Goal: Task Accomplishment & Management: Complete application form

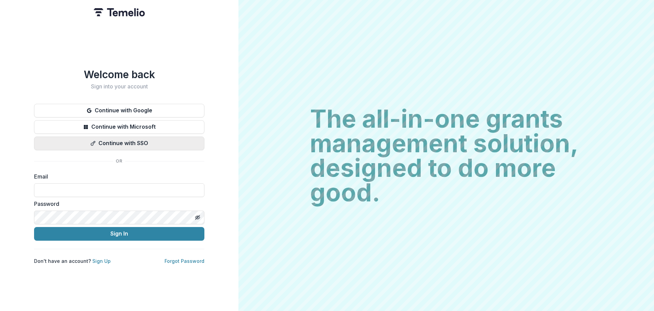
click at [117, 144] on button "Continue with SSO" at bounding box center [119, 143] width 170 height 14
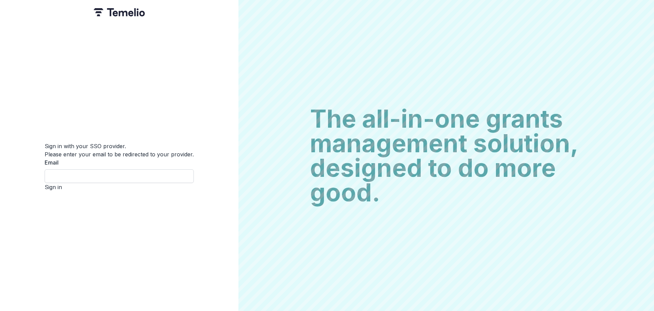
click at [112, 170] on input "Email" at bounding box center [119, 176] width 149 height 14
type input "**********"
click at [62, 191] on button "Sign in" at bounding box center [53, 187] width 17 height 8
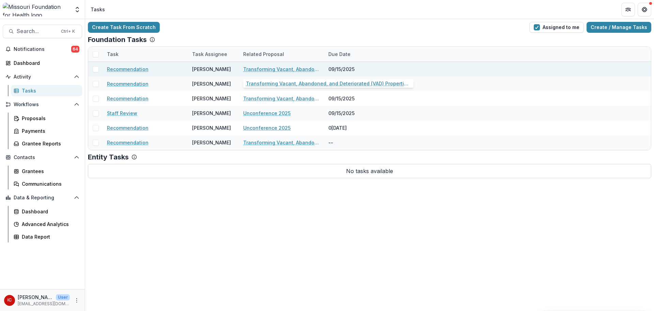
click at [285, 66] on link "Transforming Vacant, Abandoned, and Deteriorated (VAD) Properties through Court…" at bounding box center [281, 68] width 77 height 7
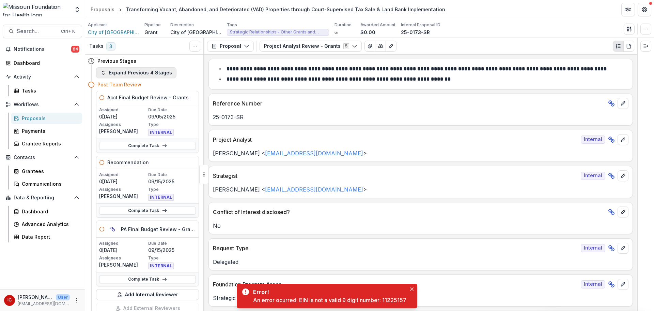
click at [102, 69] on button "Expand Previous 4 Stages" at bounding box center [136, 72] width 80 height 11
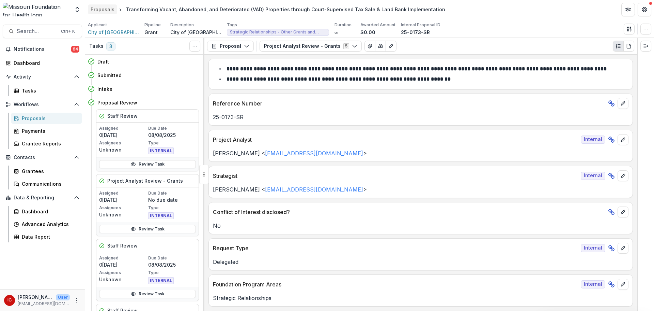
click at [109, 10] on div "Proposals" at bounding box center [103, 9] width 24 height 7
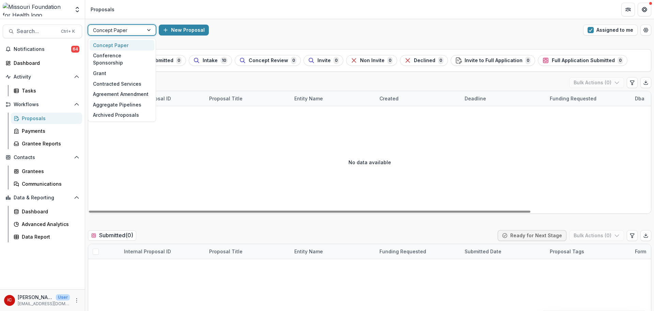
click at [142, 32] on div "Concept Paper" at bounding box center [115, 30] width 55 height 10
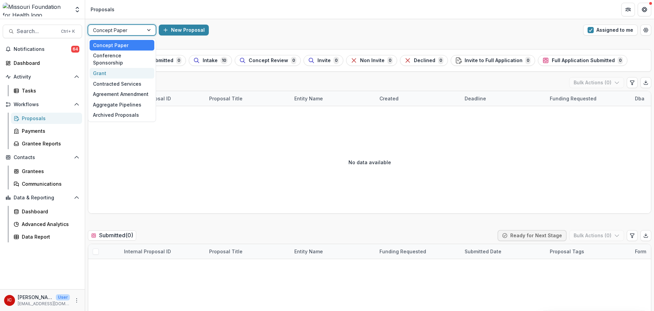
click at [121, 68] on div "Grant" at bounding box center [122, 73] width 65 height 11
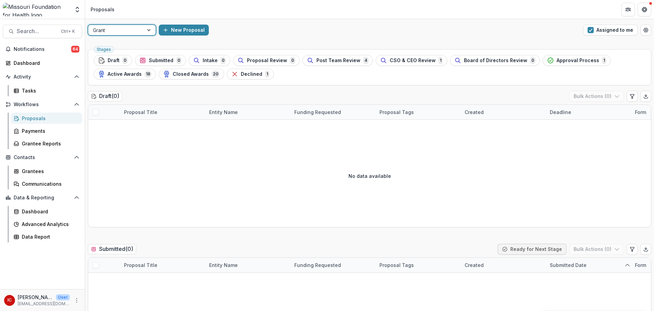
click at [127, 30] on div at bounding box center [116, 30] width 46 height 9
click at [340, 63] on span "Post Team Review" at bounding box center [339, 61] width 44 height 6
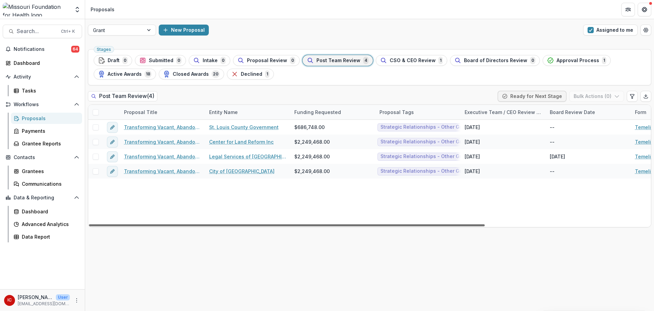
drag, startPoint x: 380, startPoint y: 224, endPoint x: 331, endPoint y: 200, distance: 55.2
click at [331, 224] on div at bounding box center [287, 225] width 396 height 2
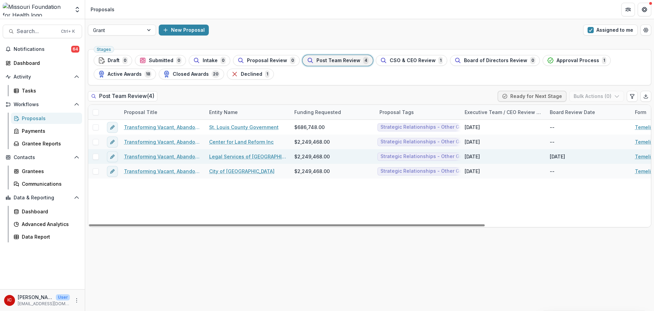
click at [174, 156] on link "Transforming Vacant, Abandoned, and Deteriorated (VAD) Properties through Court…" at bounding box center [162, 156] width 77 height 7
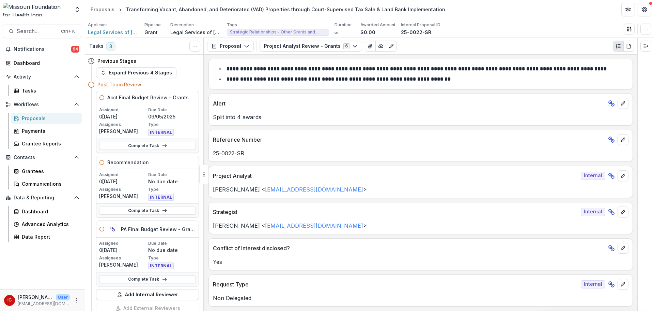
click at [121, 83] on h4 "Post Team Review" at bounding box center [119, 84] width 44 height 7
click at [129, 74] on button "Expand Previous 4 Stages" at bounding box center [136, 72] width 80 height 11
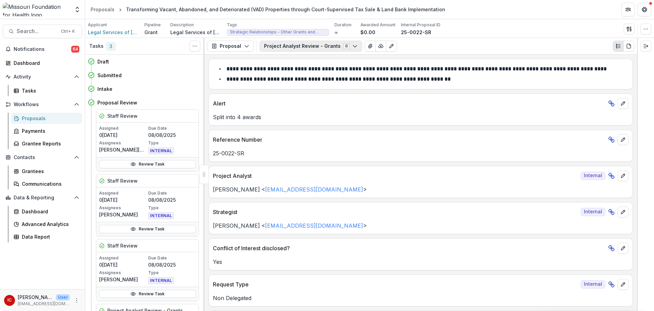
click at [307, 50] on button "Project Analyst Review - Grants 6" at bounding box center [311, 46] width 103 height 11
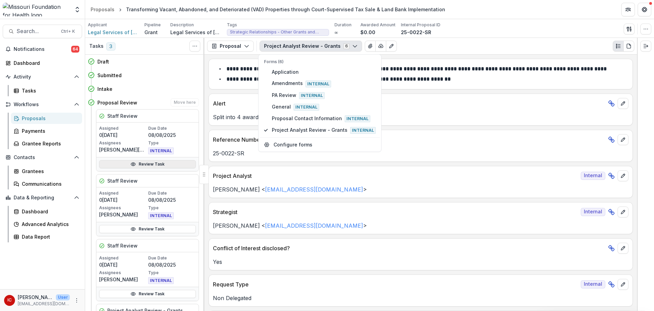
click at [149, 164] on link "Review Task" at bounding box center [147, 164] width 97 height 8
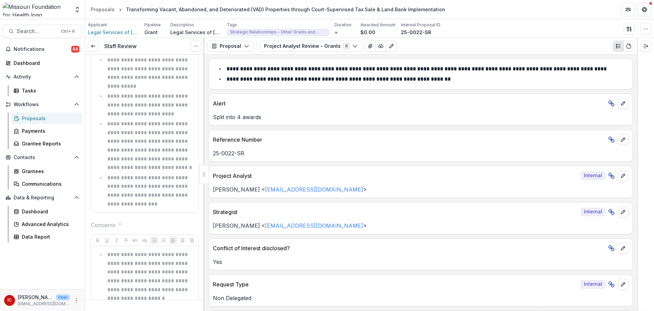
click at [175, 167] on ul "**********" at bounding box center [149, 132] width 94 height 152
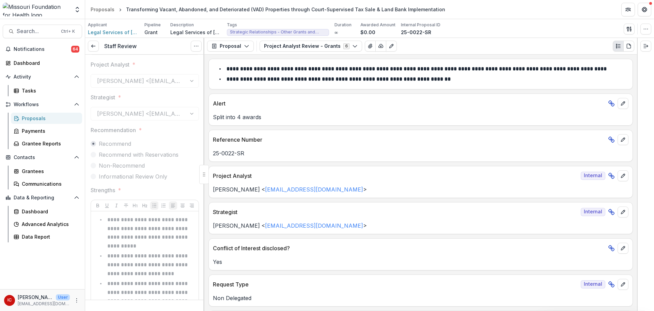
scroll to position [101, 0]
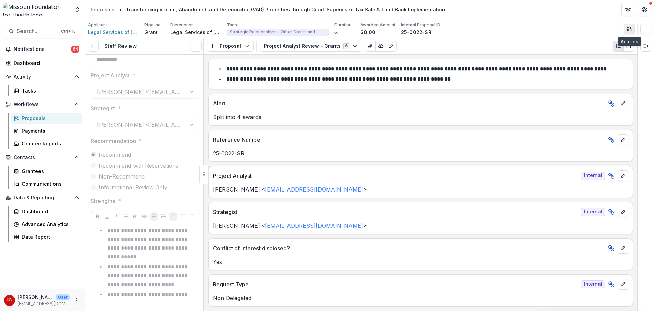
click at [627, 32] on button "button" at bounding box center [629, 29] width 11 height 11
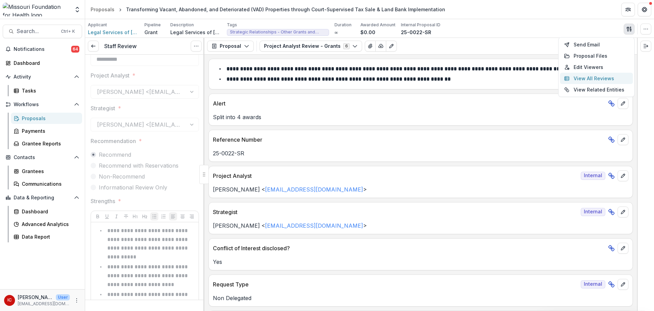
click at [606, 76] on button "View All Reviews" at bounding box center [596, 78] width 73 height 11
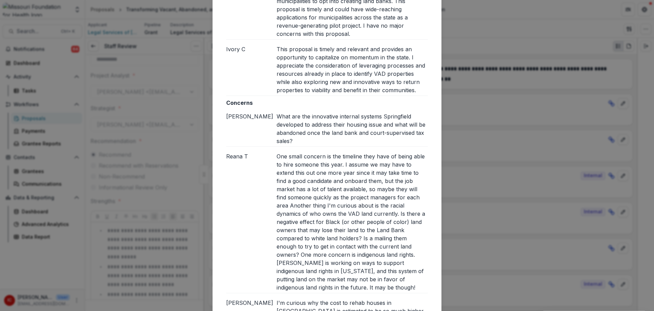
scroll to position [818, 0]
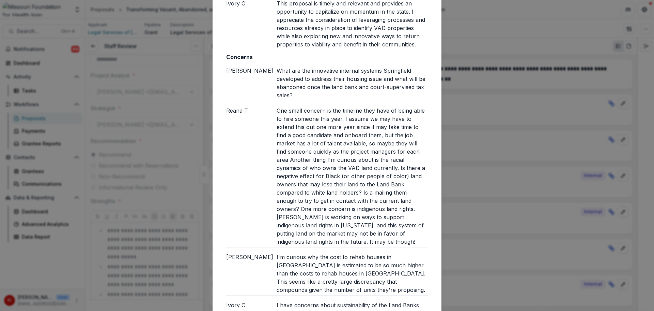
click at [190, 67] on div "Reviews from External reviewers Internal External Text Block[PERSON_NAME]n W[PE…" at bounding box center [327, 155] width 654 height 311
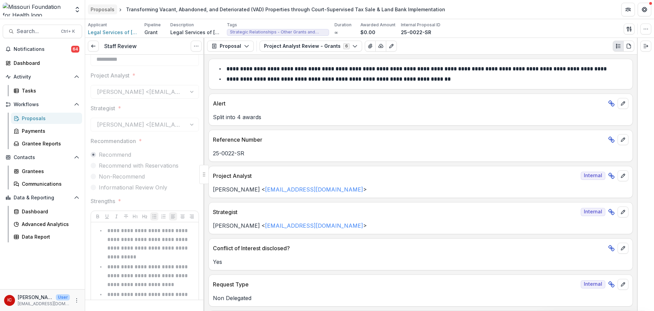
click at [106, 10] on div "Proposals" at bounding box center [103, 9] width 24 height 7
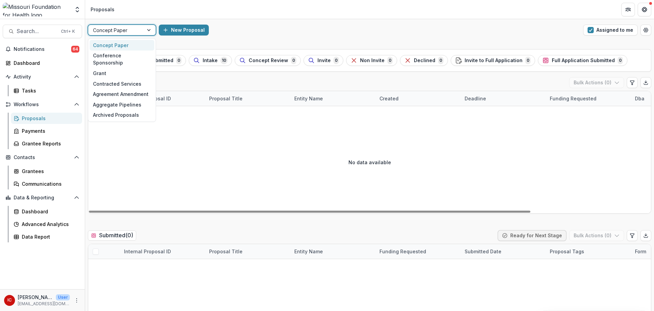
click at [133, 32] on div at bounding box center [116, 30] width 46 height 9
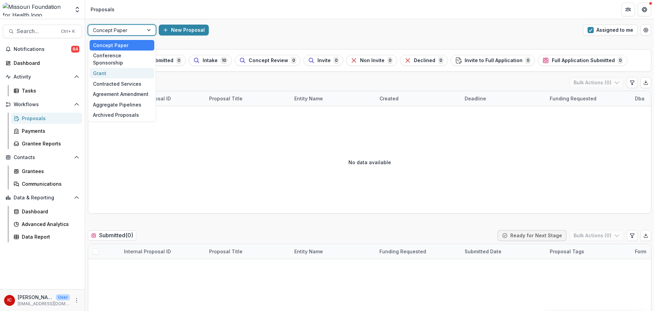
click at [128, 68] on div "Grant" at bounding box center [122, 73] width 65 height 11
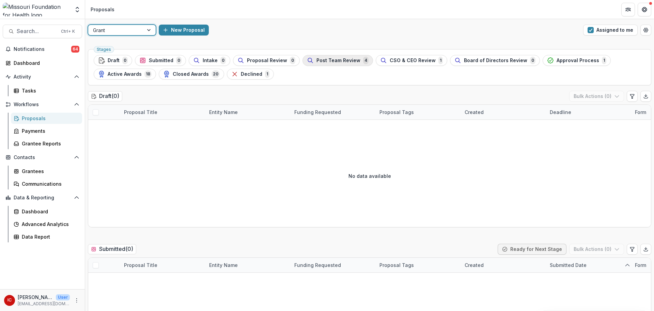
click at [317, 59] on span "Post Team Review" at bounding box center [339, 61] width 44 height 6
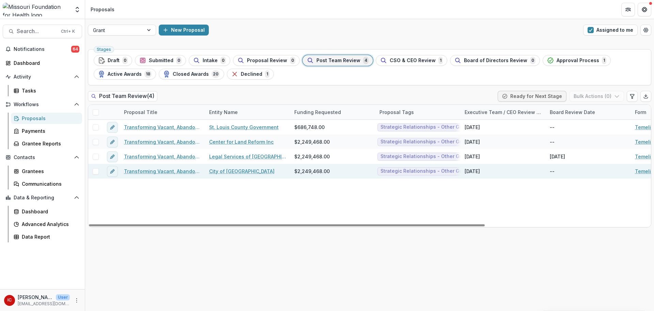
click at [162, 171] on link "Transforming Vacant, Abandoned, and Deteriorated (VAD) Properties through Court…" at bounding box center [162, 170] width 77 height 7
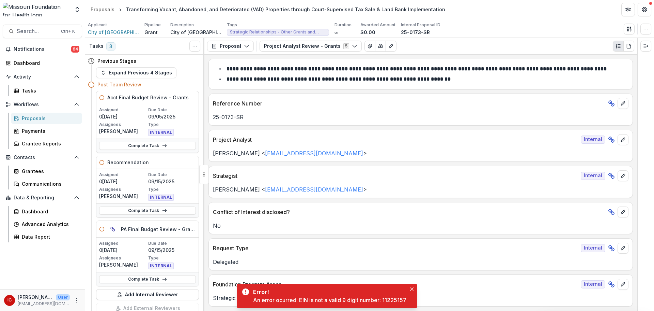
click at [109, 66] on div "Previous Stages" at bounding box center [143, 61] width 111 height 13
click at [111, 69] on button "Expand Previous 4 Stages" at bounding box center [136, 72] width 80 height 11
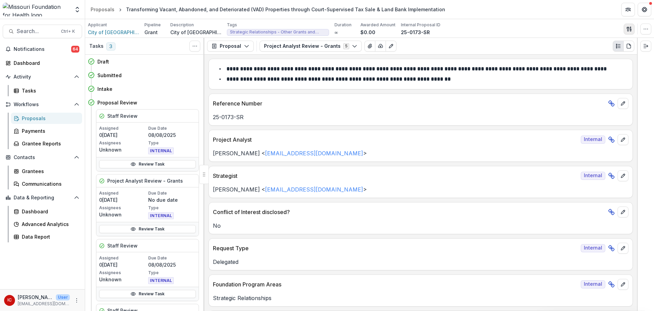
click at [627, 28] on icon "button" at bounding box center [628, 29] width 2 height 4
click at [586, 76] on button "View All Reviews" at bounding box center [596, 78] width 73 height 11
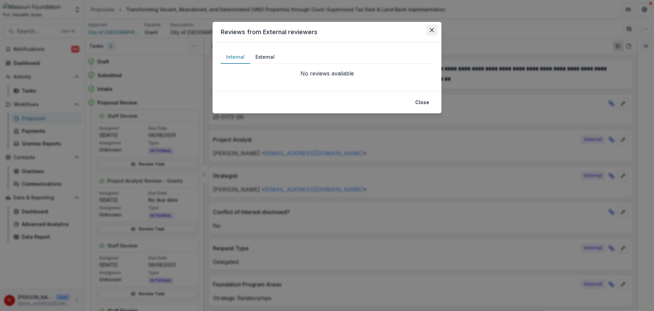
click at [427, 31] on button "Close" at bounding box center [432, 30] width 11 height 11
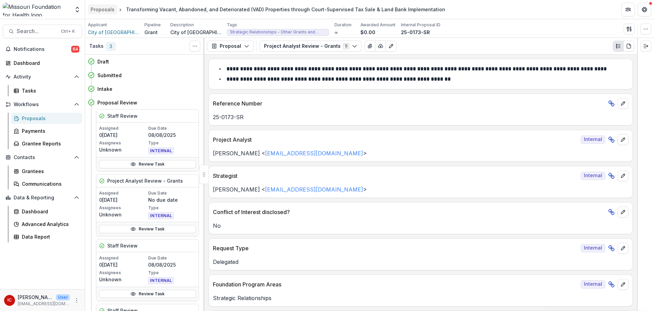
click at [104, 11] on div "Proposals" at bounding box center [103, 9] width 24 height 7
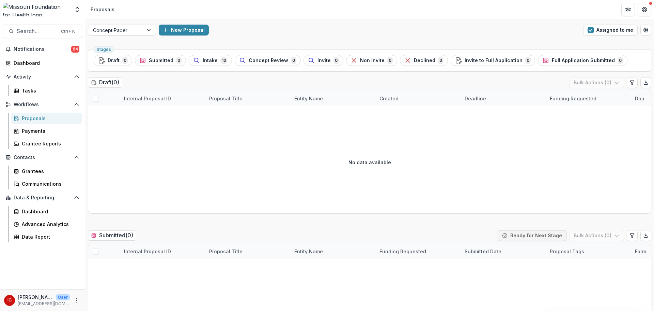
click at [42, 116] on div "Proposals" at bounding box center [49, 118] width 55 height 7
click at [106, 7] on div "Proposals" at bounding box center [103, 9] width 24 height 7
click at [28, 48] on span "Notifications" at bounding box center [43, 49] width 58 height 6
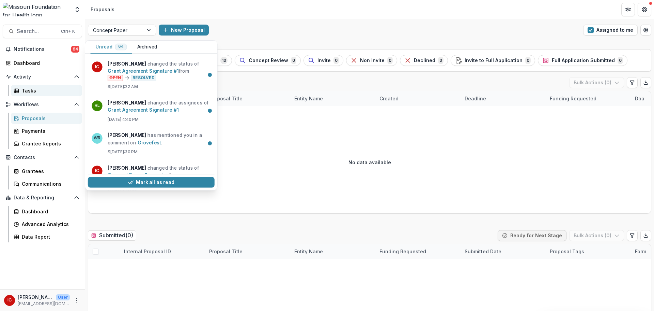
click at [30, 89] on div "Tasks" at bounding box center [49, 90] width 55 height 7
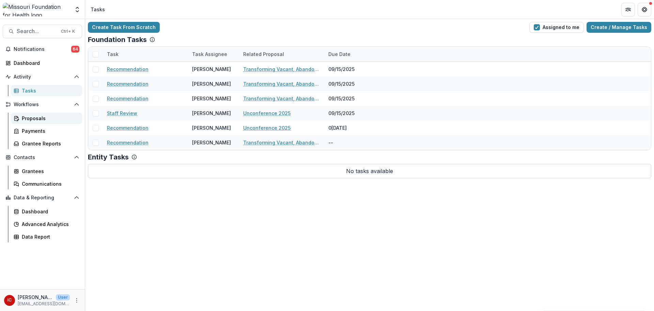
click at [45, 120] on div "Proposals" at bounding box center [49, 118] width 55 height 7
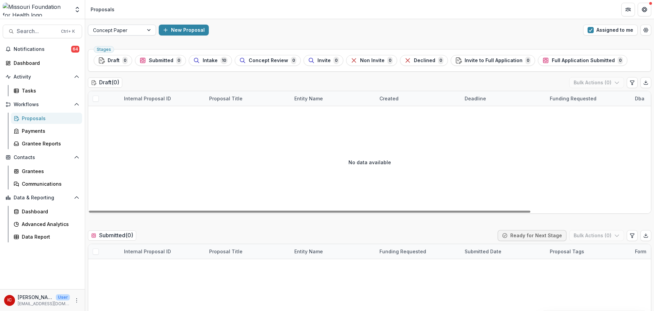
click at [134, 33] on div at bounding box center [116, 30] width 46 height 9
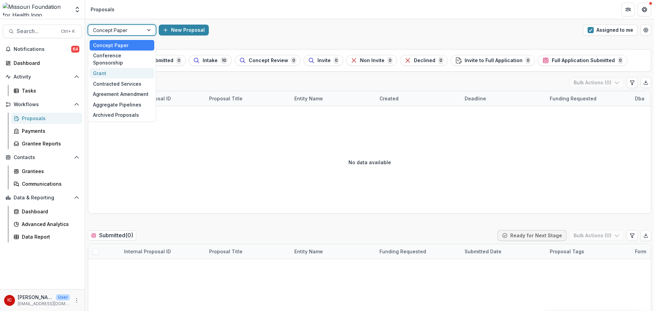
click at [130, 68] on div "Grant" at bounding box center [122, 73] width 65 height 11
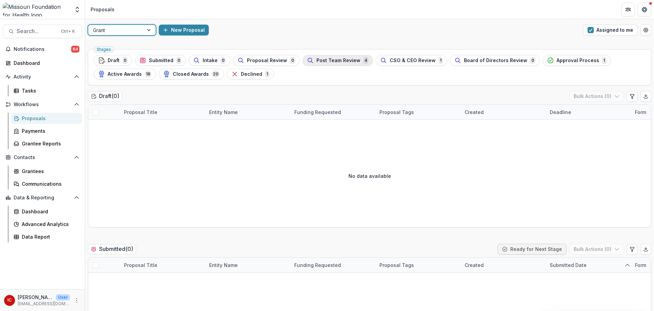
click at [332, 61] on span "Post Team Review" at bounding box center [339, 61] width 44 height 6
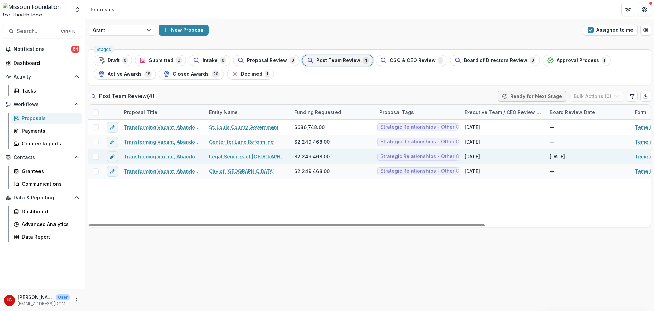
click at [172, 155] on link "Transforming Vacant, Abandoned, and Deteriorated (VAD) Properties through Court…" at bounding box center [162, 156] width 77 height 7
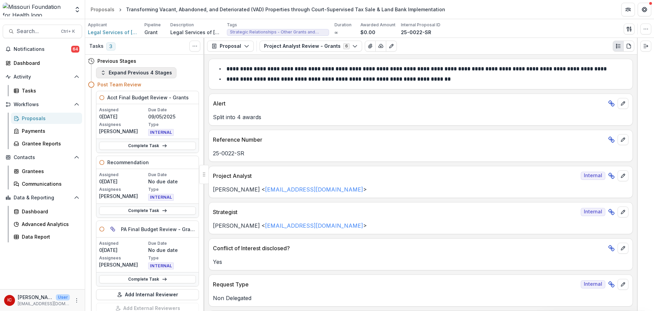
click at [104, 75] on icon "button" at bounding box center [103, 72] width 5 height 5
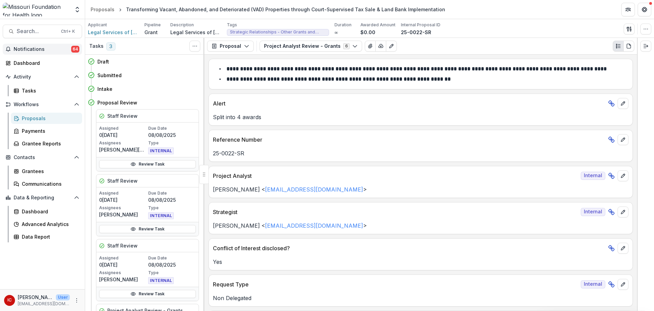
click at [35, 51] on span "Notifications" at bounding box center [43, 49] width 58 height 6
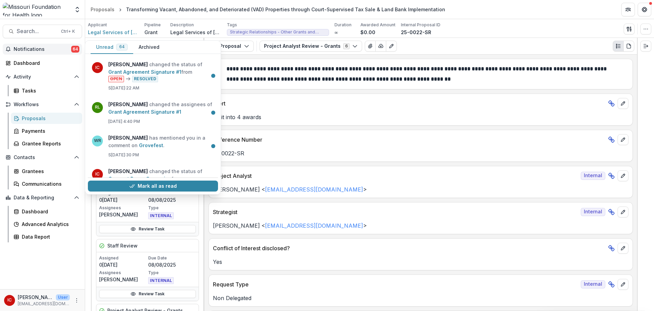
click at [35, 51] on span "Notifications" at bounding box center [43, 49] width 58 height 6
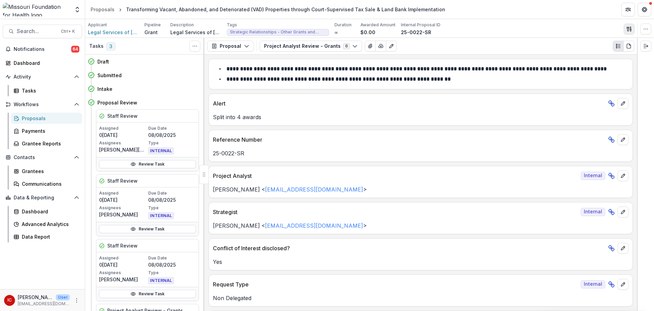
click at [632, 30] on icon "button" at bounding box center [631, 30] width 1 height 2
click at [590, 80] on button "View All Reviews" at bounding box center [596, 78] width 73 height 11
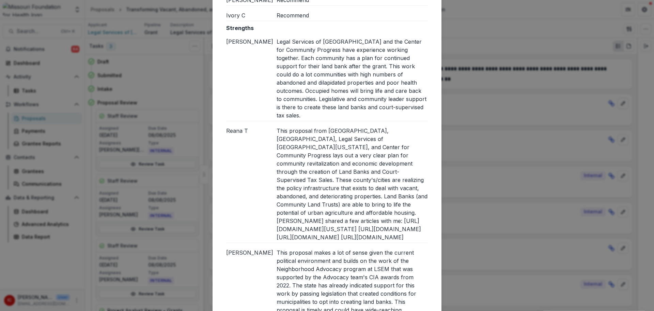
scroll to position [477, 0]
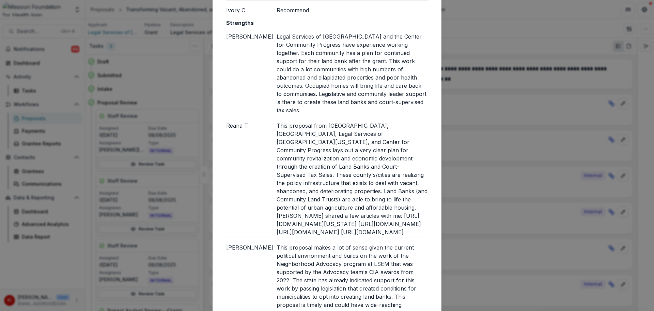
click at [478, 221] on div "Reviews from External reviewers Internal External Text Block[PERSON_NAME]n W[PE…" at bounding box center [327, 155] width 654 height 311
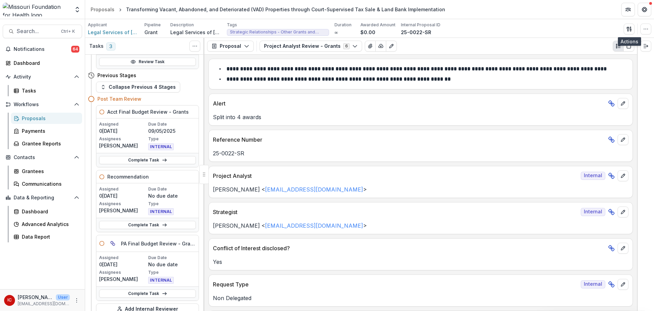
scroll to position [375, 0]
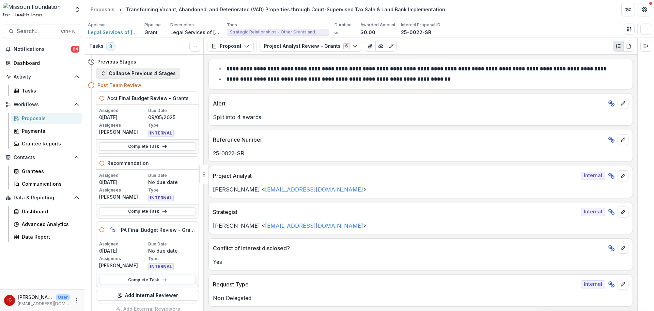
click at [137, 71] on button "Collapse Previous 4 Stages" at bounding box center [138, 73] width 84 height 11
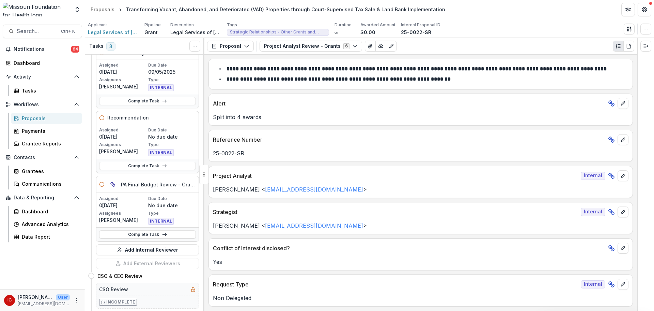
scroll to position [0, 0]
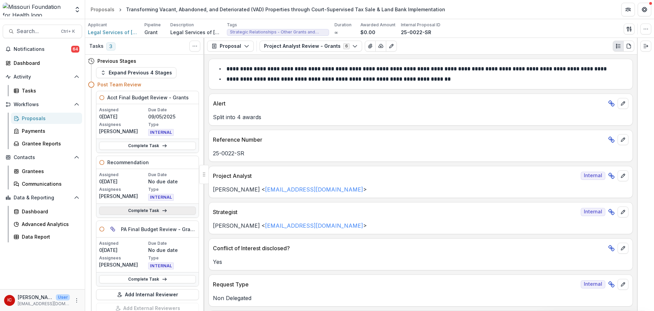
click at [165, 207] on link "Complete Task" at bounding box center [147, 210] width 97 height 8
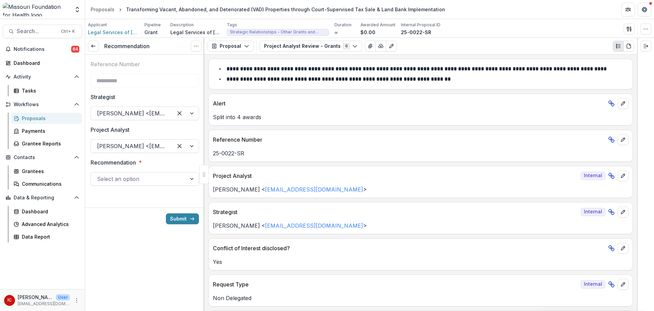
click at [166, 182] on div at bounding box center [138, 179] width 83 height 10
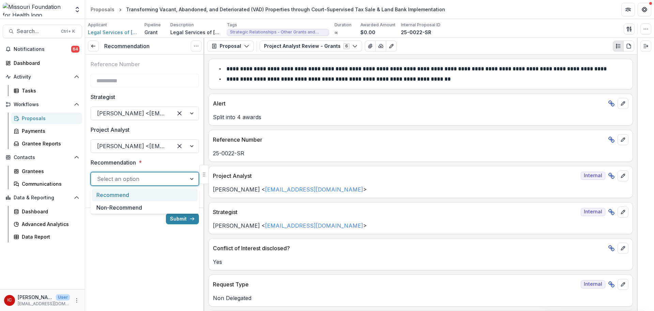
click at [155, 197] on div "Recommend" at bounding box center [145, 194] width 106 height 13
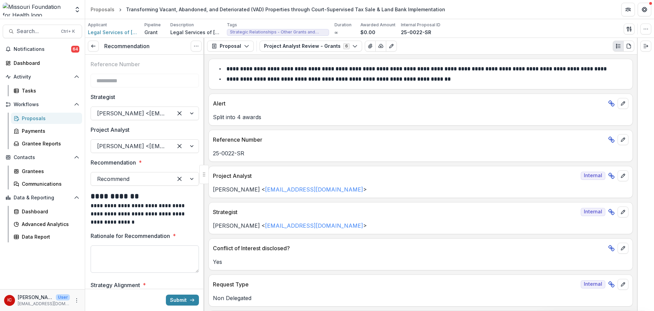
click at [156, 256] on textarea "Rationale for Recommendation *" at bounding box center [145, 258] width 108 height 27
paste textarea "**********"
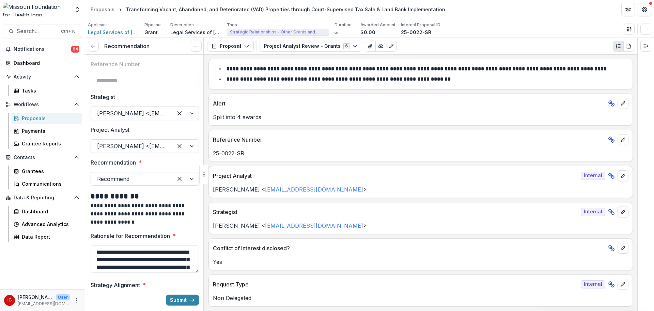
scroll to position [276, 0]
type textarea "**********"
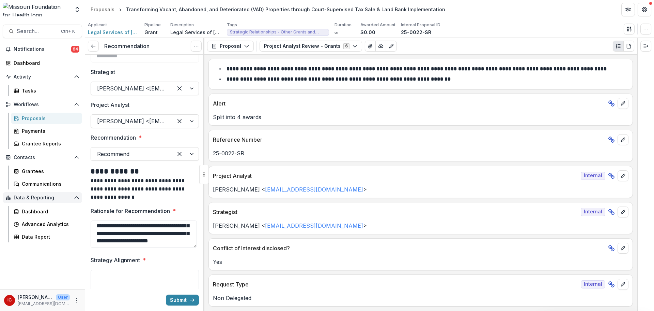
scroll to position [24, 0]
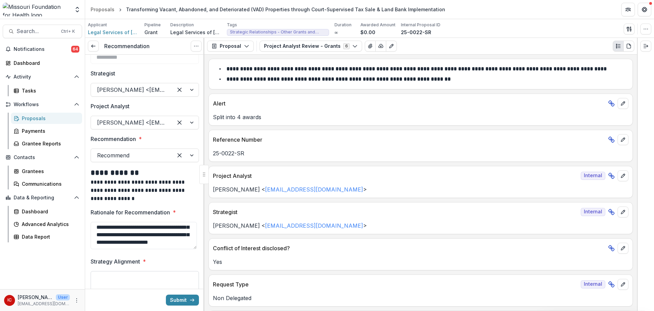
click at [140, 280] on textarea "Strategy Alignment *" at bounding box center [145, 284] width 108 height 27
paste textarea "**********"
type textarea "**********"
click at [166, 194] on p "**********" at bounding box center [144, 190] width 106 height 25
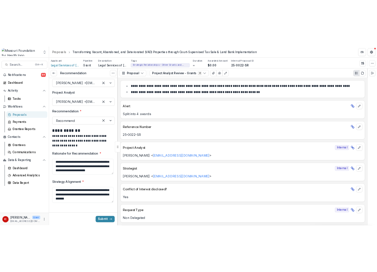
scroll to position [58, 0]
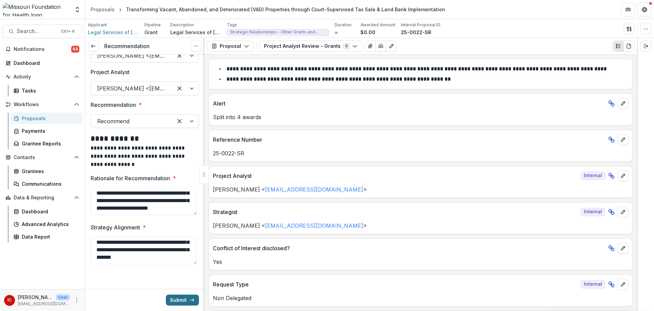
click at [171, 303] on button "Submit" at bounding box center [182, 299] width 33 height 11
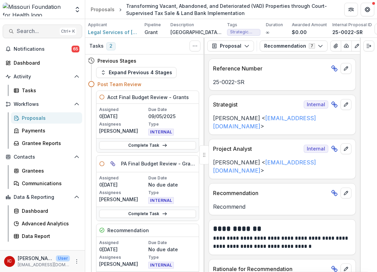
click at [27, 28] on span "Search..." at bounding box center [37, 31] width 40 height 6
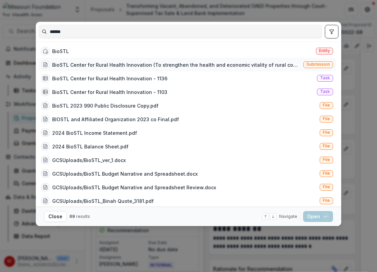
type input "******"
click at [62, 65] on div "BioSTL Center for Rural Health Innovation (To strengthen the health and economi…" at bounding box center [176, 64] width 248 height 7
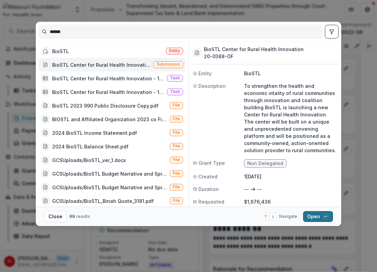
click at [309, 218] on button "Open with enter key" at bounding box center [318, 216] width 30 height 11
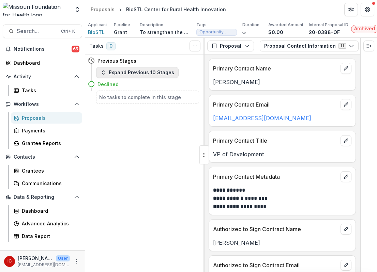
click at [99, 75] on button "Expand Previous 10 Stages" at bounding box center [137, 72] width 82 height 11
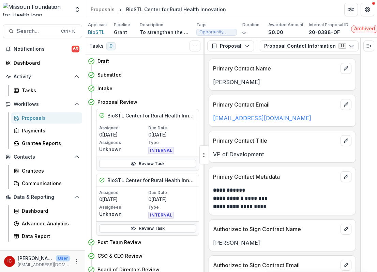
click at [187, 6] on div "BioSTL Center for Rural Health Innovation" at bounding box center [176, 9] width 100 height 7
click at [33, 29] on span "Search..." at bounding box center [37, 31] width 40 height 6
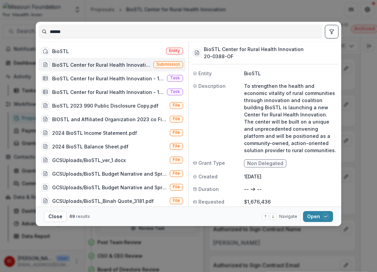
drag, startPoint x: 75, startPoint y: 33, endPoint x: -36, endPoint y: 3, distance: 115.6
click at [0, 3] on html "Skip to content Team Settings Proposals BioSTL Center for Rural Health Innovati…" at bounding box center [188, 136] width 377 height 272
type input "**********"
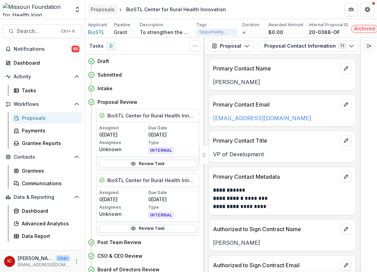
click at [109, 7] on div "Proposals" at bounding box center [103, 9] width 24 height 7
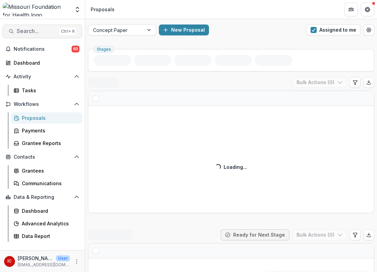
click at [31, 30] on span "Search..." at bounding box center [37, 31] width 40 height 6
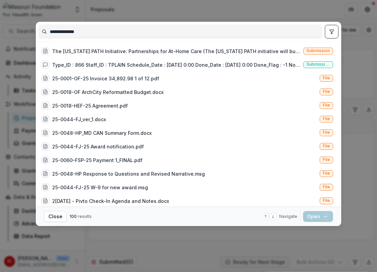
click at [247, 27] on input "**********" at bounding box center [180, 31] width 283 height 11
click at [44, 34] on input "**********" at bounding box center [180, 31] width 283 height 11
click at [59, 218] on button "Close" at bounding box center [55, 216] width 23 height 11
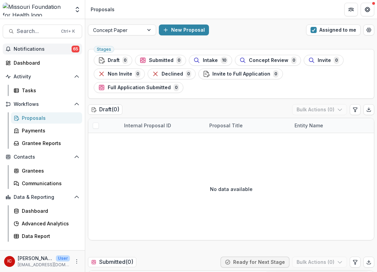
click at [37, 50] on span "Notifications" at bounding box center [43, 49] width 58 height 6
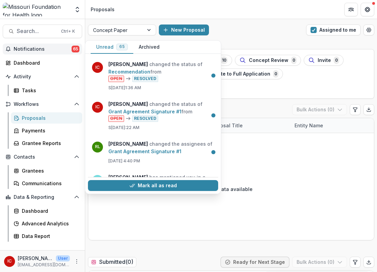
click at [31, 120] on div "Proposals" at bounding box center [49, 118] width 55 height 7
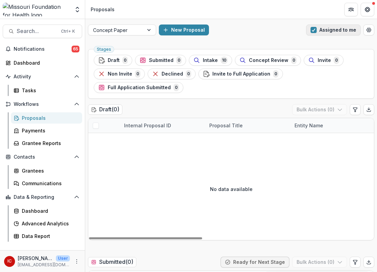
click at [317, 32] on button "Assigned to me" at bounding box center [333, 30] width 55 height 11
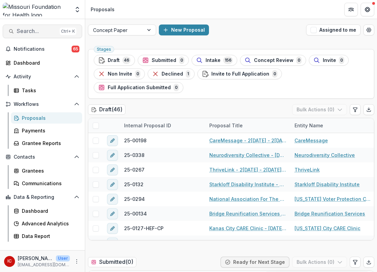
click at [40, 26] on button "Search... Ctrl + K" at bounding box center [42, 32] width 79 height 14
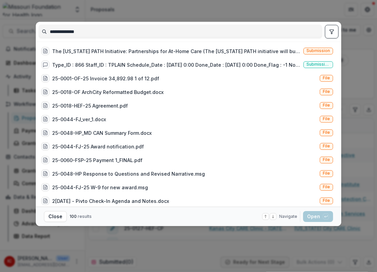
click at [261, 40] on div "**********" at bounding box center [189, 32] width 300 height 20
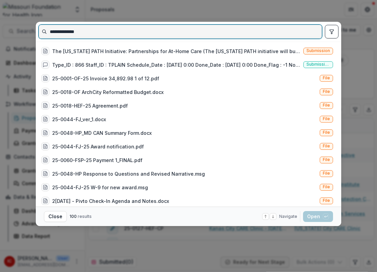
drag, startPoint x: 118, startPoint y: 30, endPoint x: 19, endPoint y: 24, distance: 99.7
click at [19, 24] on div "**********" at bounding box center [188, 136] width 377 height 272
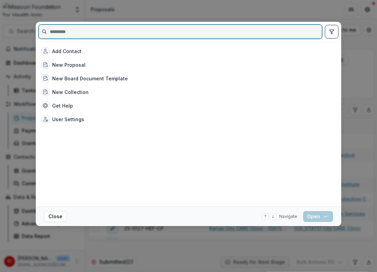
paste input "**********"
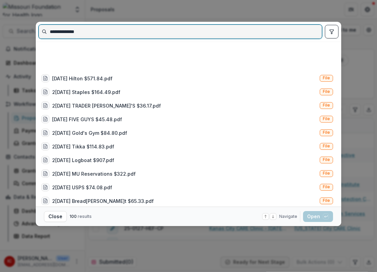
scroll to position [579, 0]
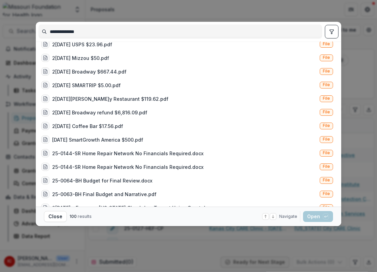
click at [334, 32] on icon "toggle filters" at bounding box center [331, 31] width 5 height 5
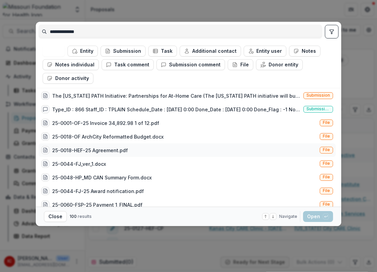
scroll to position [0, 0]
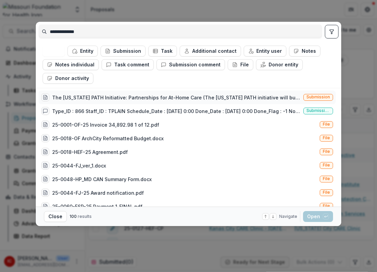
click at [123, 99] on div "The [US_STATE] PATH Initiative: Partnerships for At-Home Care (The [US_STATE] P…" at bounding box center [176, 97] width 248 height 7
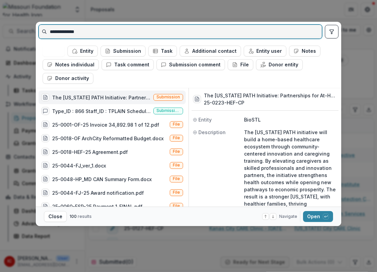
click at [99, 34] on input "**********" at bounding box center [180, 31] width 283 height 11
type input "******"
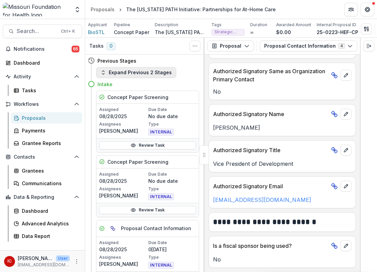
click at [144, 75] on button "Expand Previous 2 Stages" at bounding box center [136, 72] width 80 height 11
